Goal: Check status: Check status

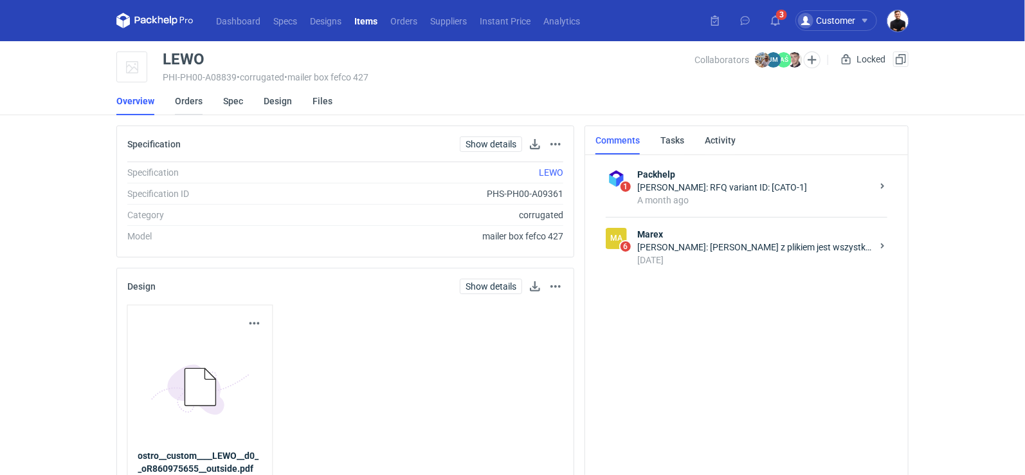
click at [191, 95] on link "Orders" at bounding box center [189, 101] width 28 height 28
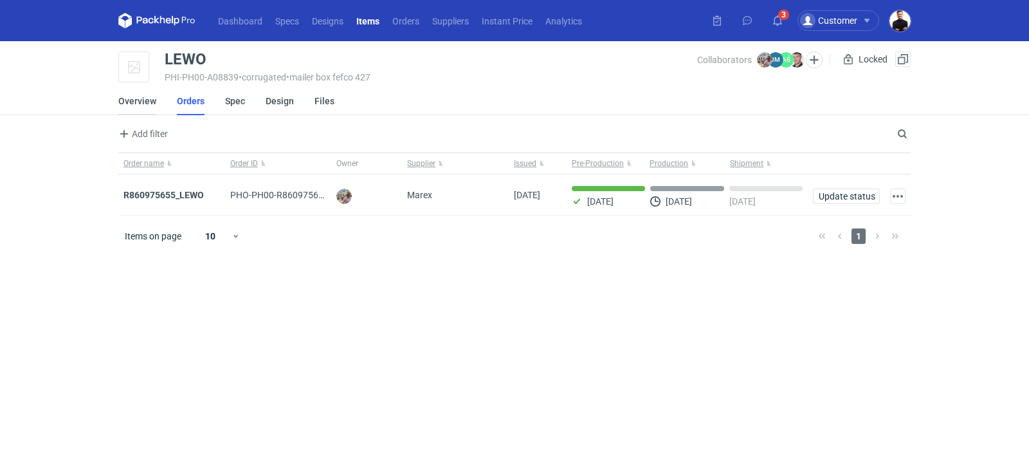
click at [131, 105] on link "Overview" at bounding box center [137, 101] width 38 height 28
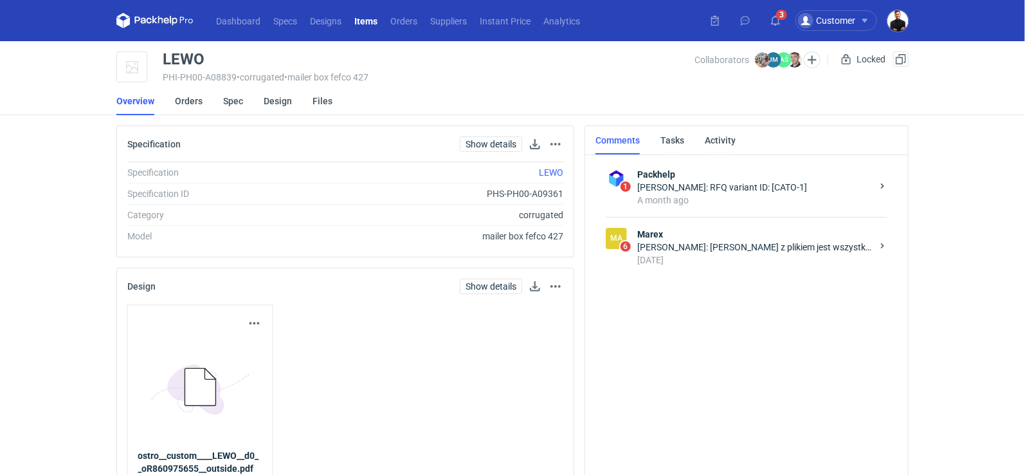
click at [713, 235] on strong "Marex" at bounding box center [754, 234] width 235 height 13
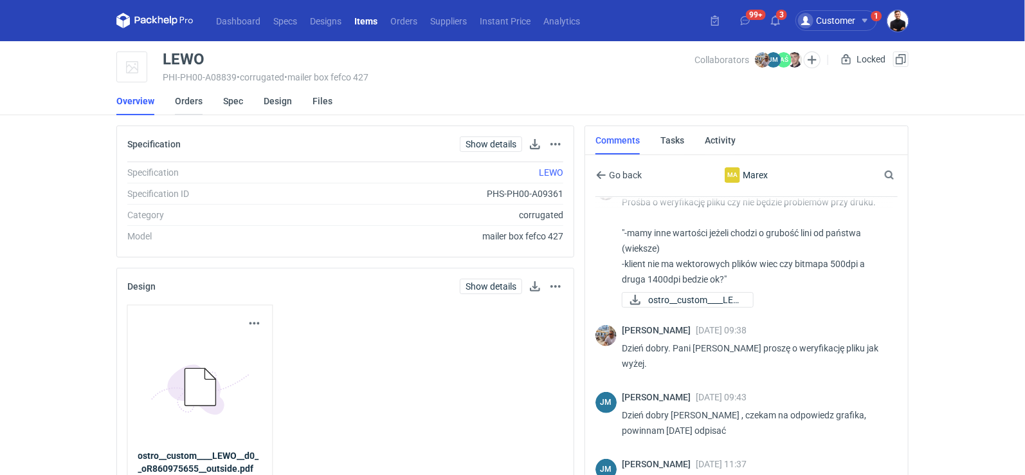
click at [196, 101] on link "Orders" at bounding box center [189, 101] width 28 height 28
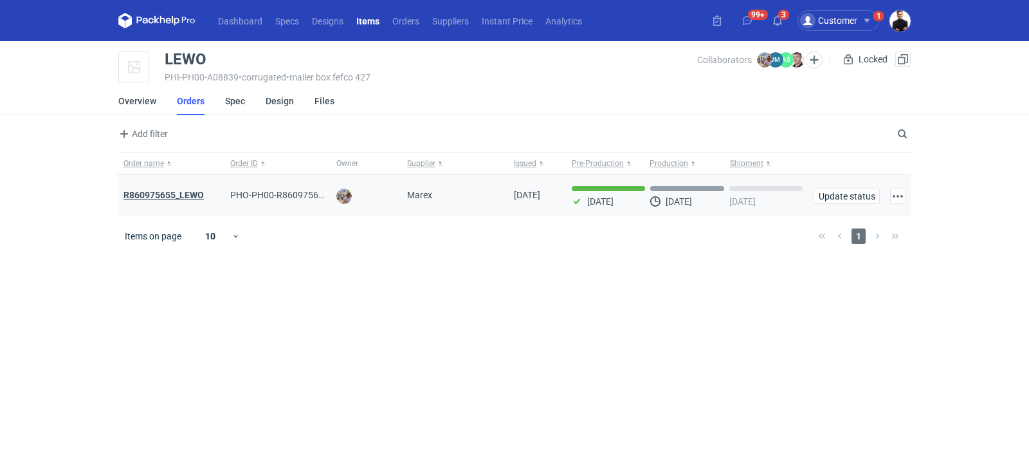
click at [177, 195] on strong "R860975655_LEWO" at bounding box center [163, 195] width 80 height 10
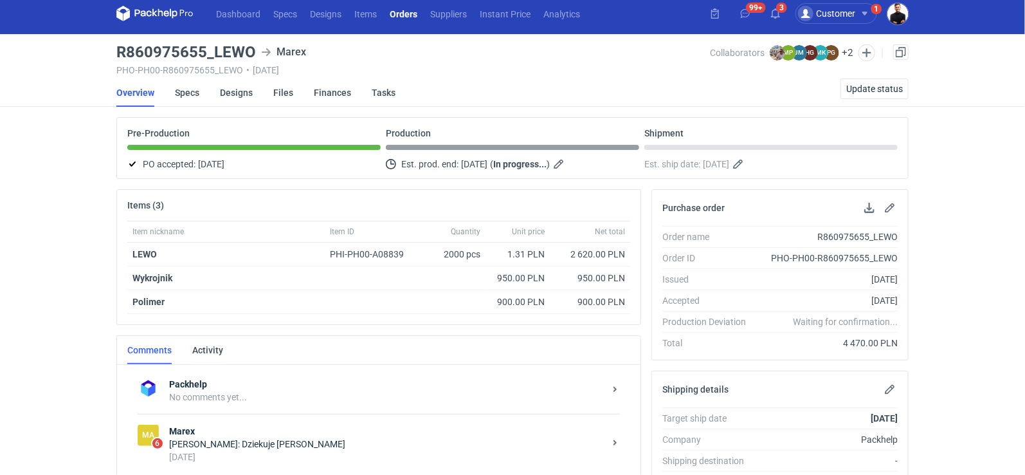
scroll to position [95, 0]
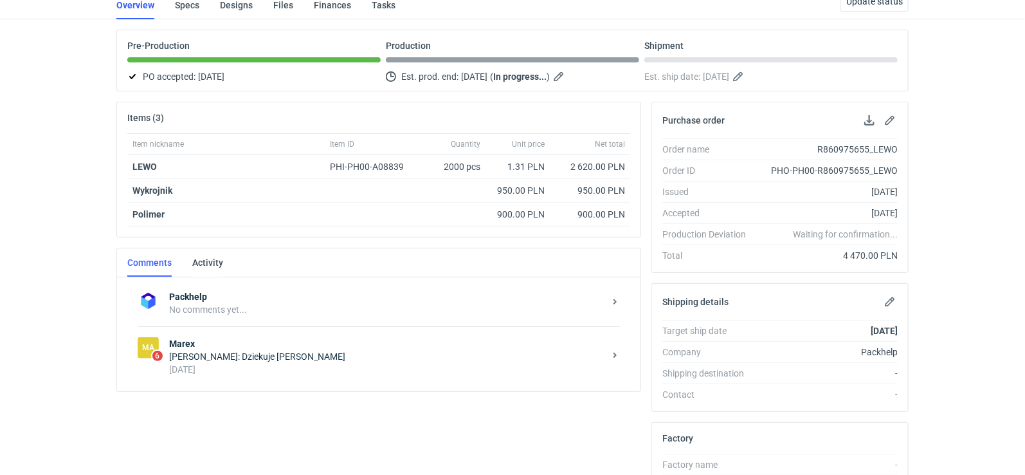
click at [327, 363] on div "[DATE]" at bounding box center [386, 369] width 435 height 13
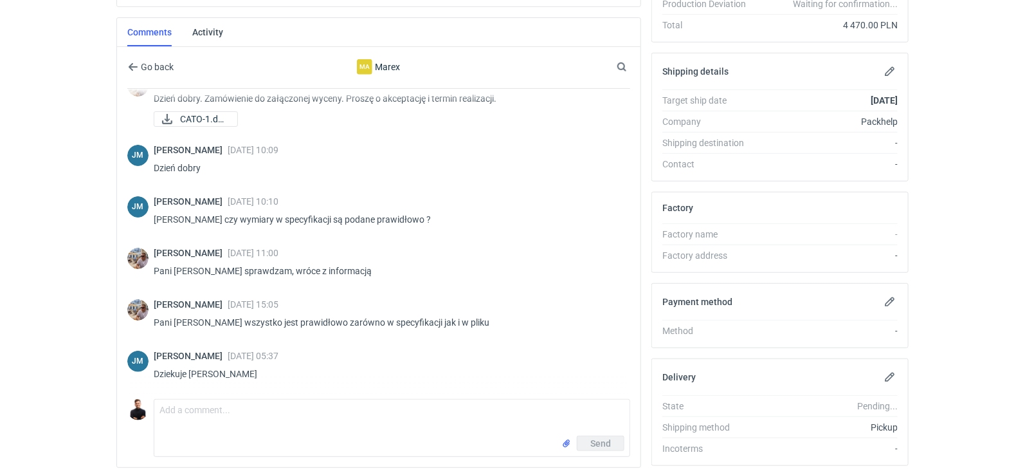
scroll to position [330, 0]
